Goal: Information Seeking & Learning: Find contact information

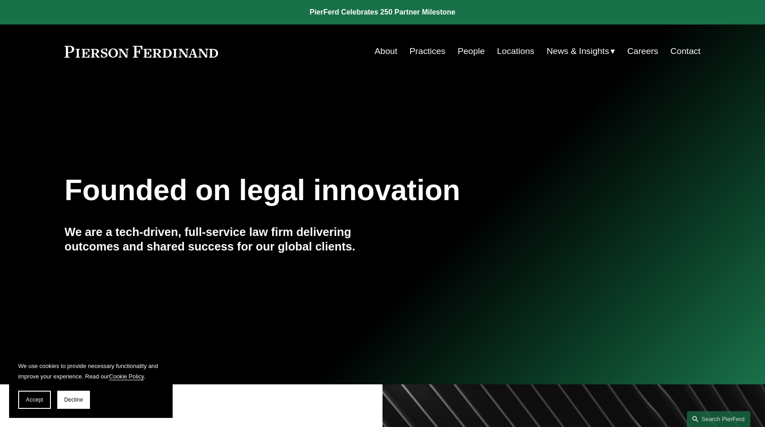
click at [466, 53] on link "People" at bounding box center [470, 51] width 27 height 17
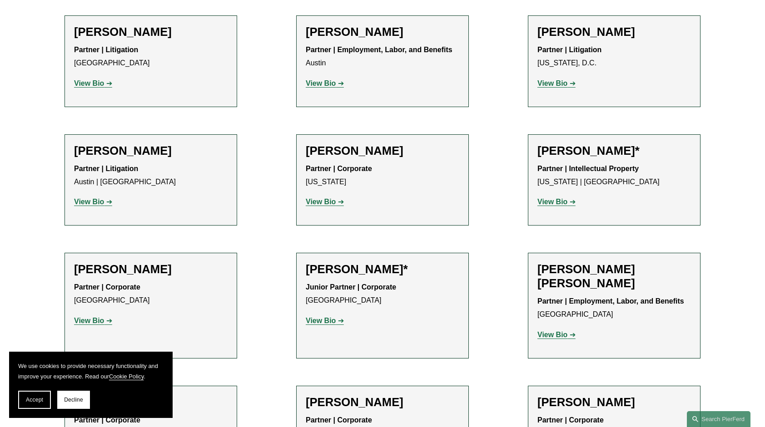
scroll to position [400, 0]
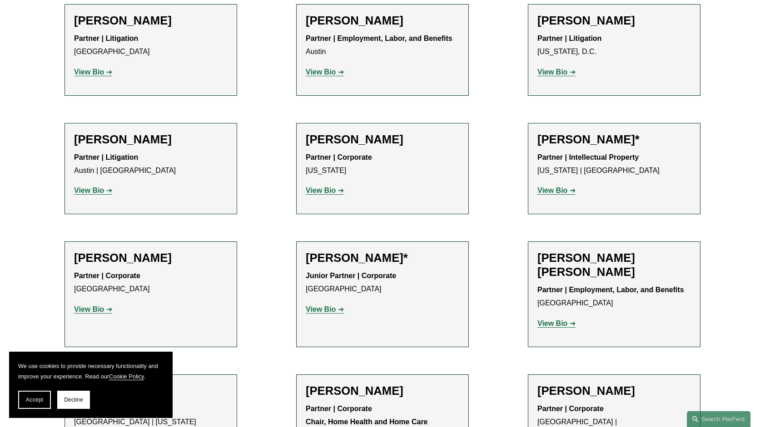
click at [83, 191] on strong "View Bio" at bounding box center [89, 191] width 30 height 8
